Goal: Check status: Check status

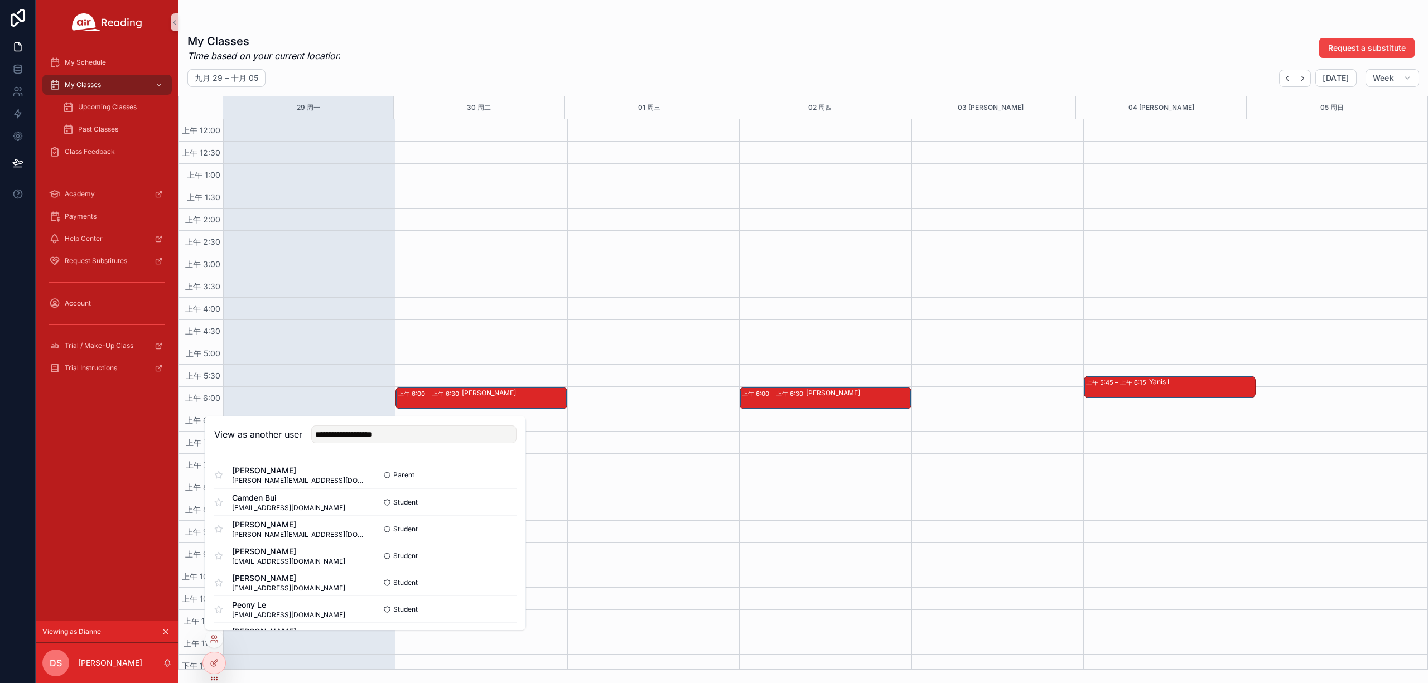
scroll to position [521, 0]
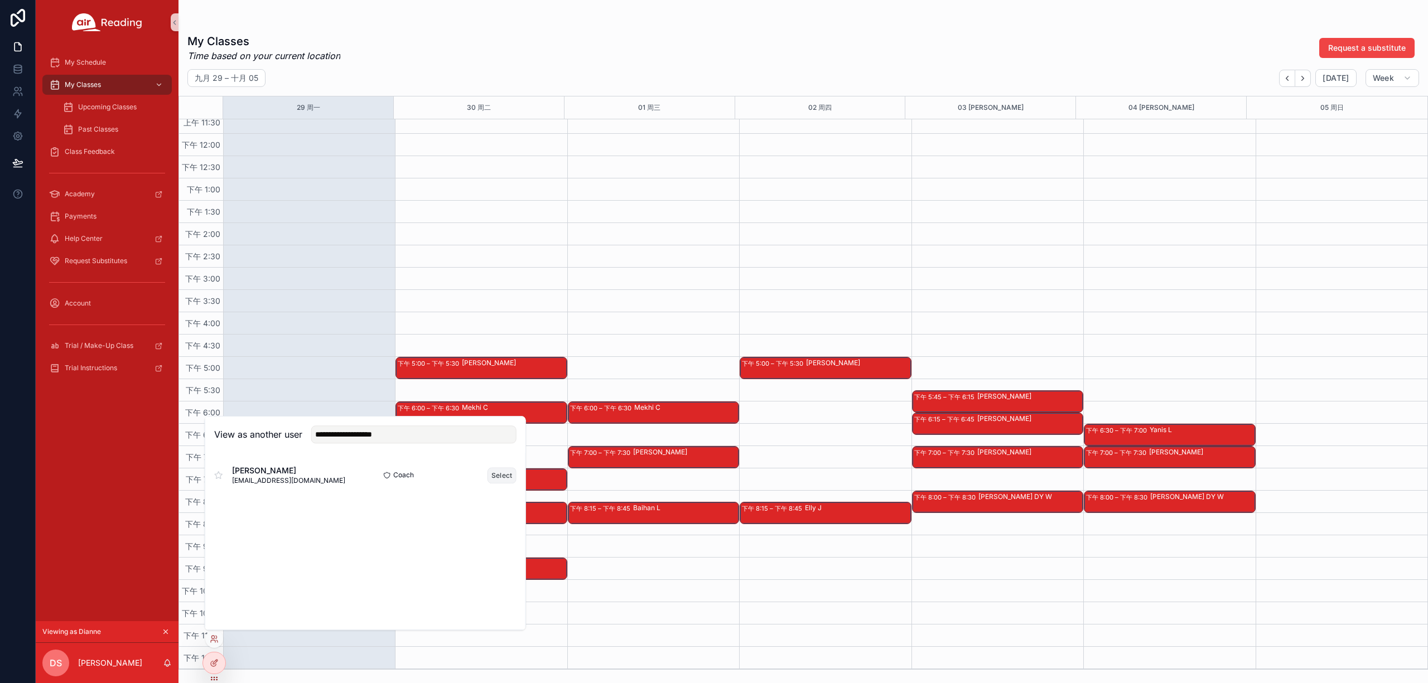
type input "**********"
click at [500, 467] on button "Select" at bounding box center [501, 475] width 29 height 16
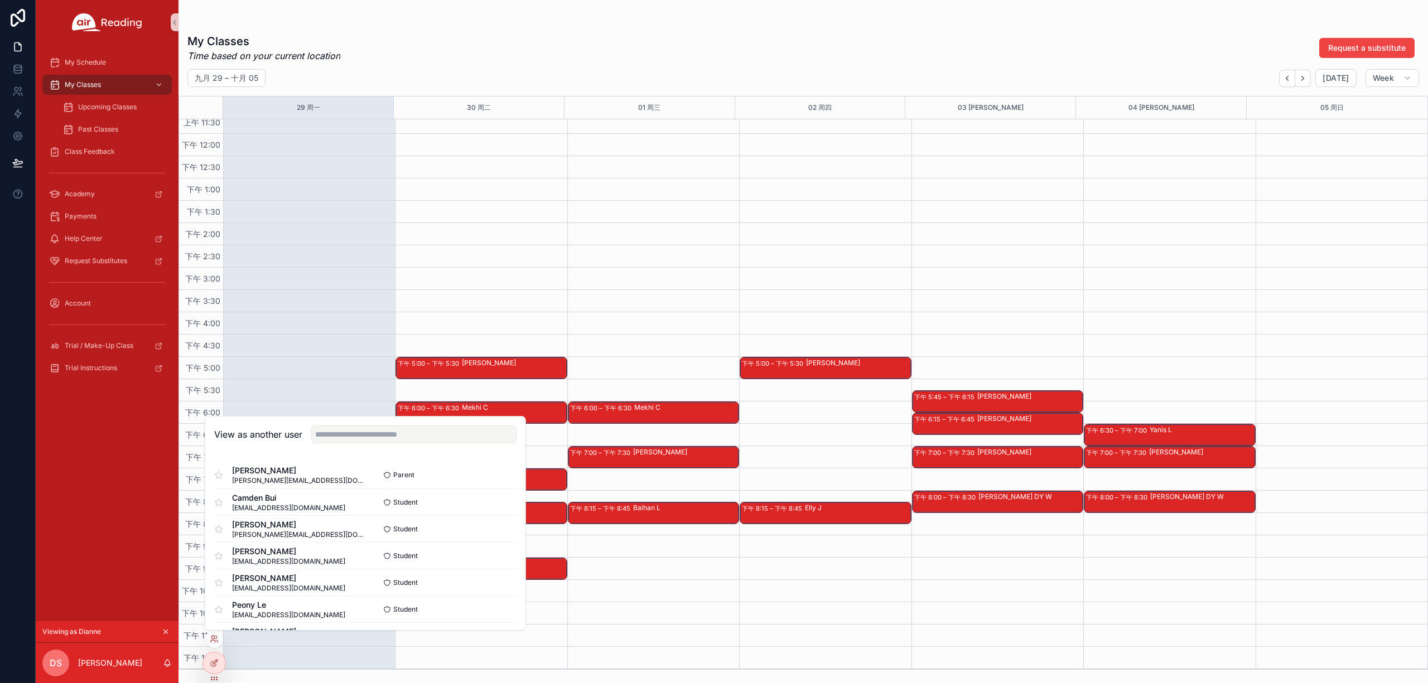
click at [635, 16] on div "My Classes Time based on your current location Request a substitute [DATE] – [D…" at bounding box center [802, 335] width 1249 height 670
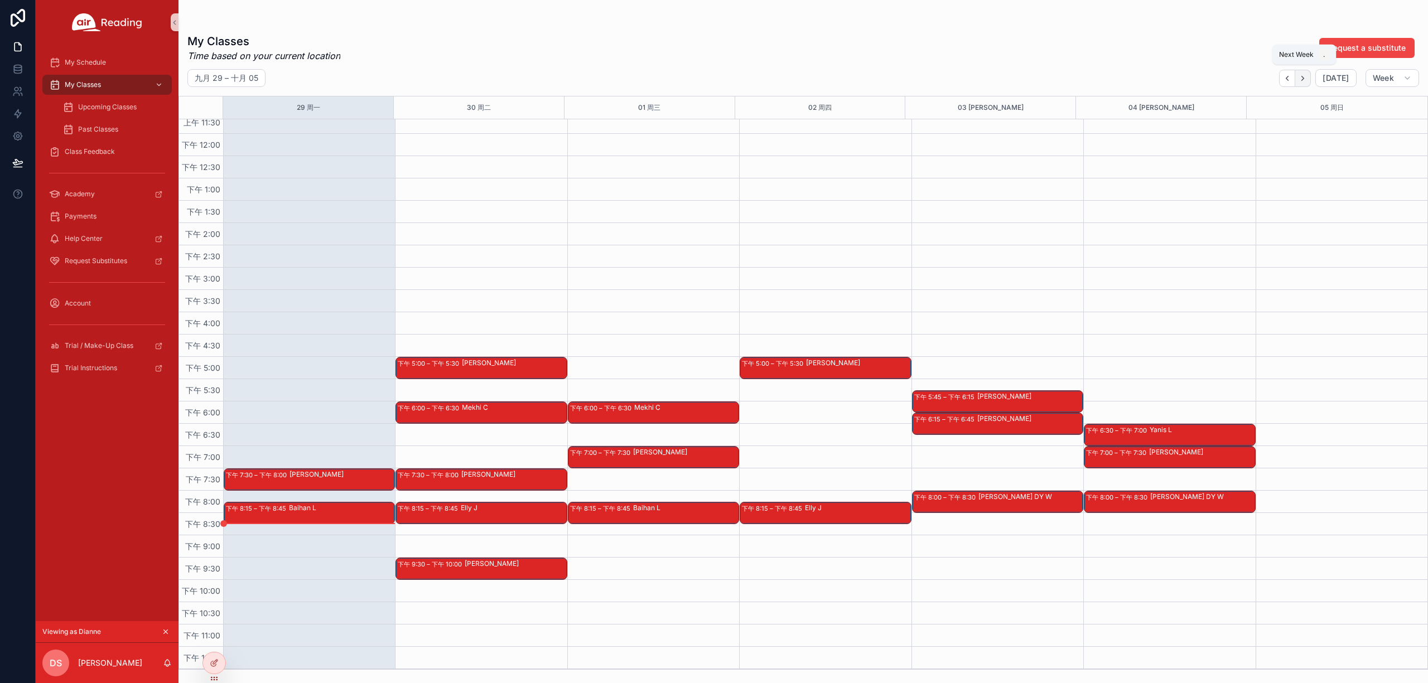
click at [1305, 83] on button "Next" at bounding box center [1303, 78] width 16 height 17
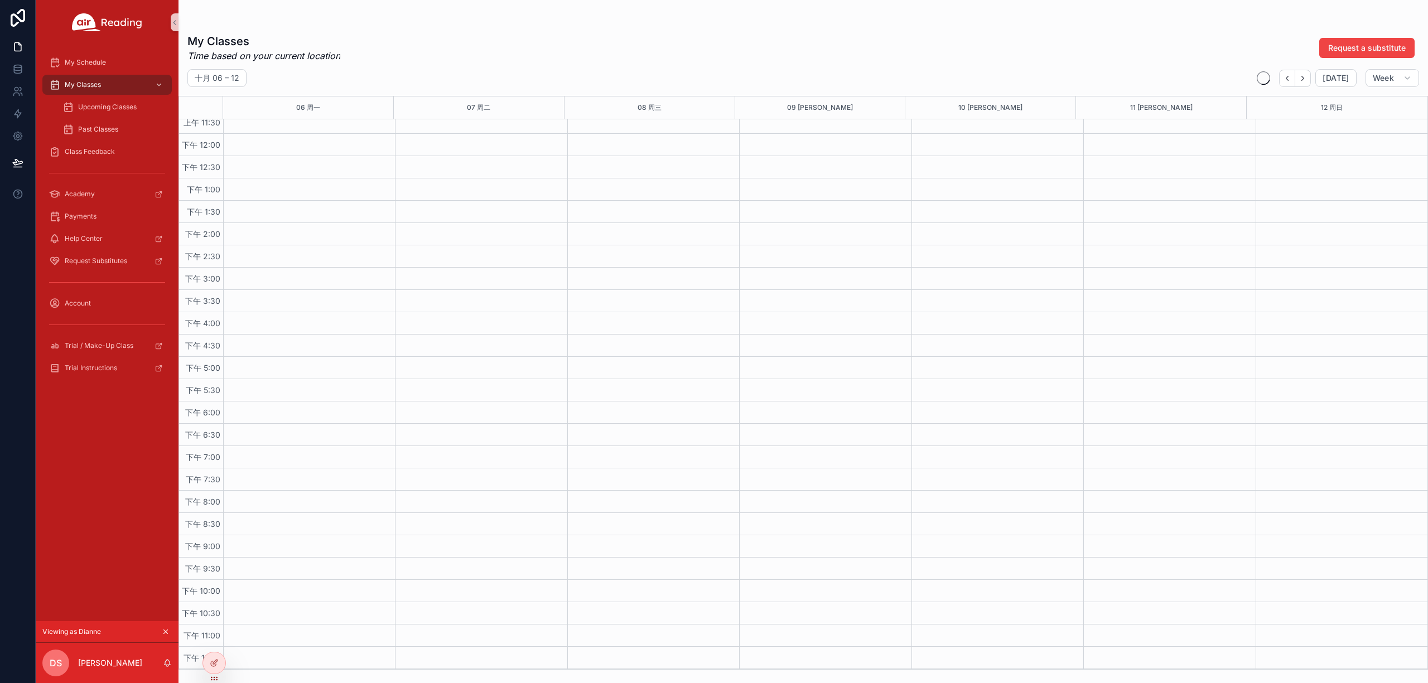
click at [1305, 83] on button "Next" at bounding box center [1303, 78] width 16 height 17
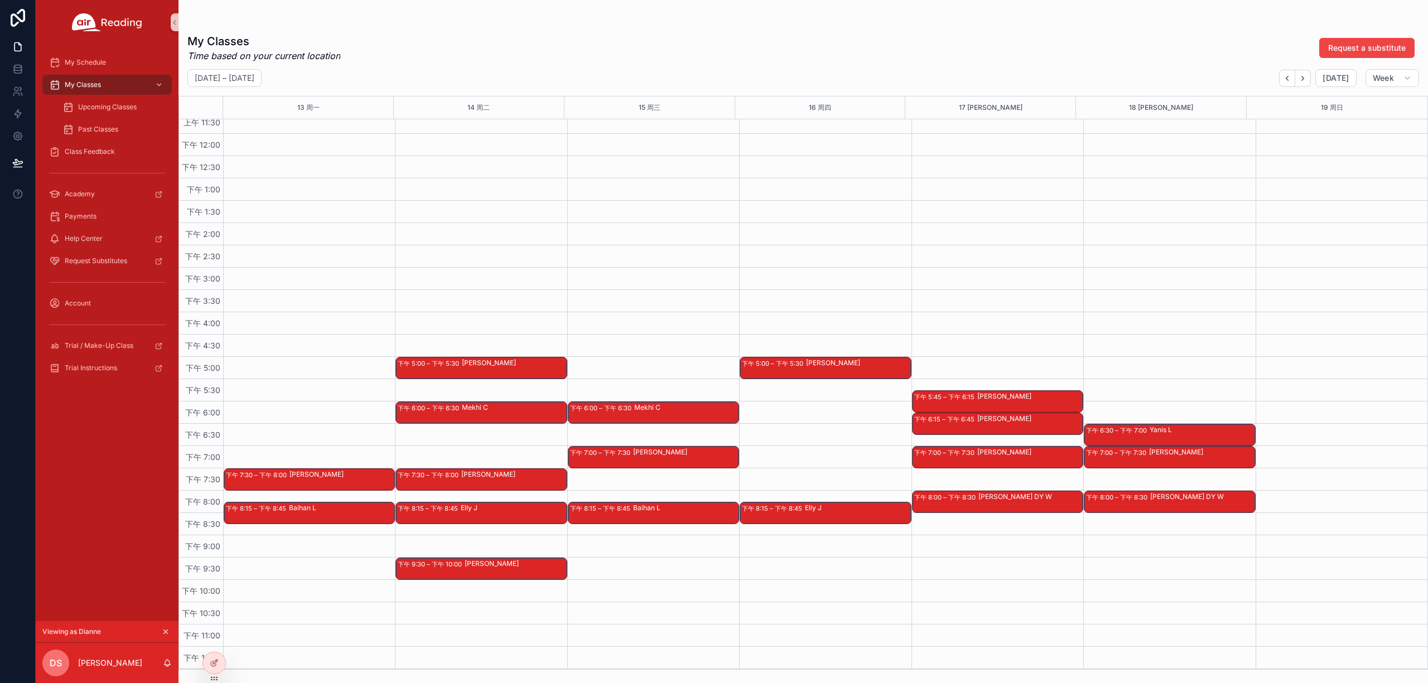
click at [963, 52] on div "My Classes Time based on your current location Request a substitute" at bounding box center [802, 47] width 1231 height 29
